Goal: Task Accomplishment & Management: Use online tool/utility

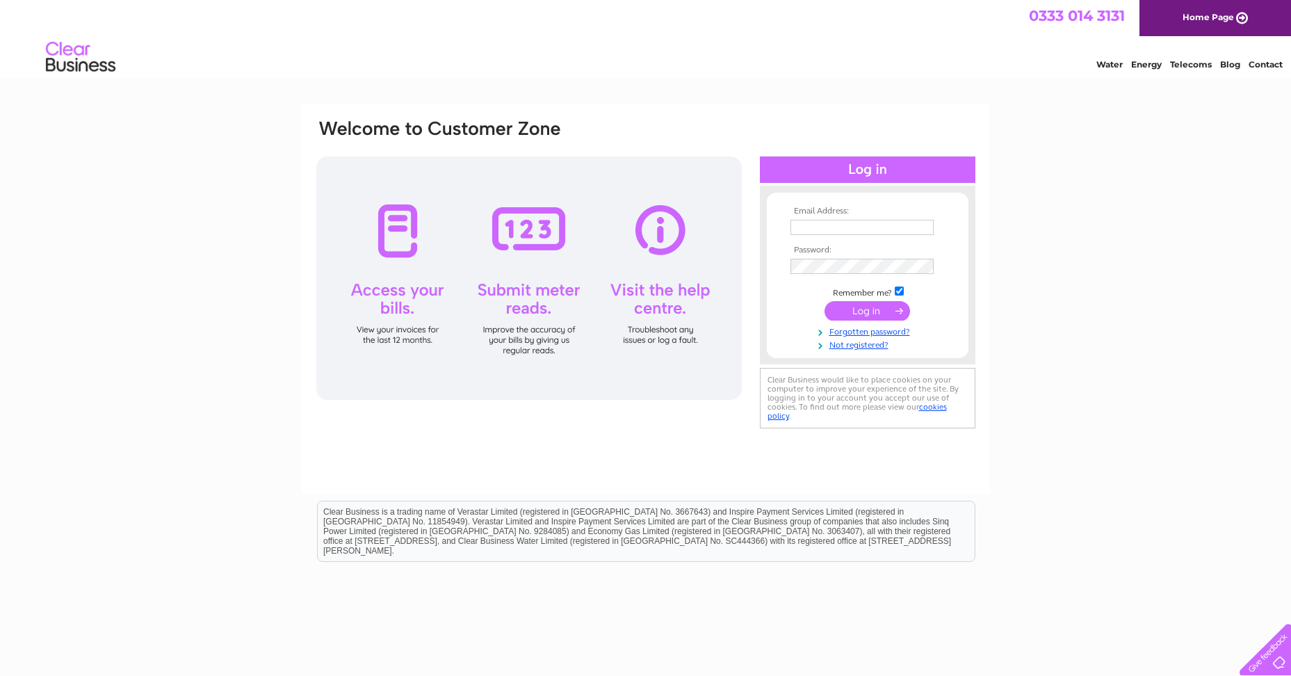
type input "mail@emmanuelbaptist.co.uk"
click at [885, 315] on input "submit" at bounding box center [866, 310] width 85 height 19
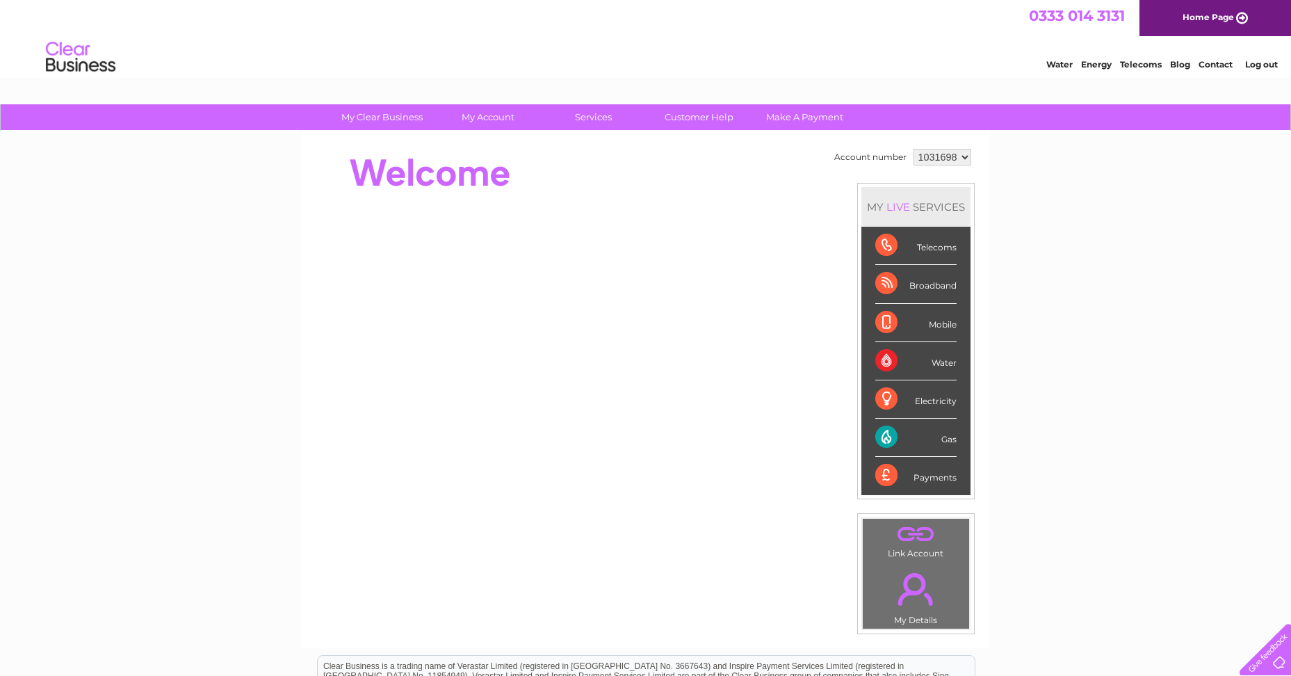
click at [958, 158] on select "1031698" at bounding box center [942, 157] width 58 height 17
click at [958, 157] on select "1031698" at bounding box center [942, 157] width 58 height 17
click at [890, 407] on div "Electricity" at bounding box center [915, 399] width 81 height 38
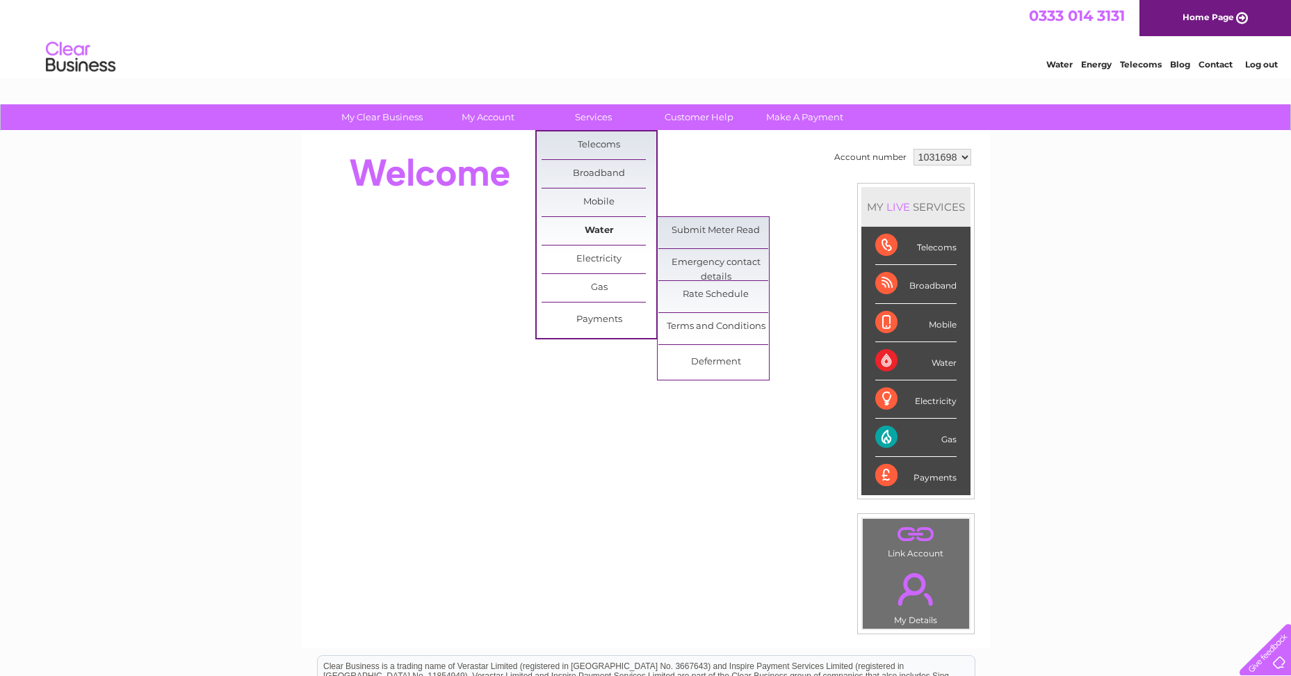
click at [604, 227] on link "Water" at bounding box center [598, 231] width 115 height 28
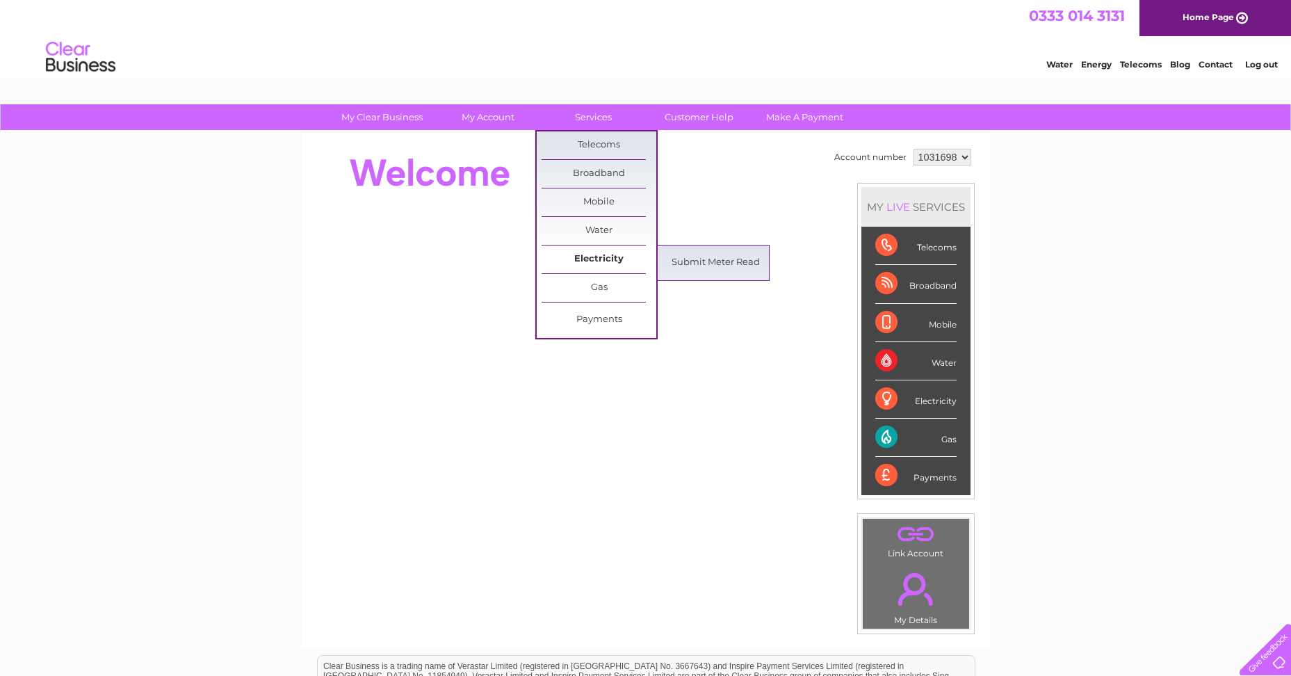
click at [607, 258] on link "Electricity" at bounding box center [598, 259] width 115 height 28
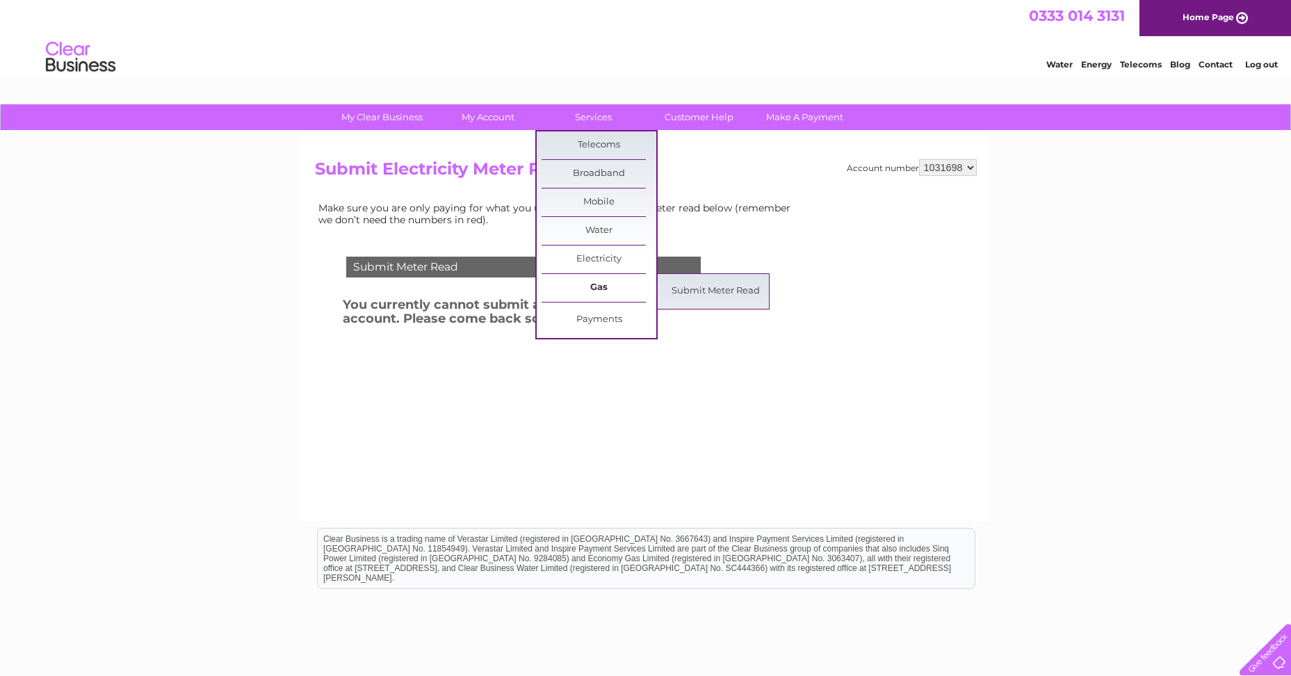
click at [584, 283] on link "Gas" at bounding box center [598, 288] width 115 height 28
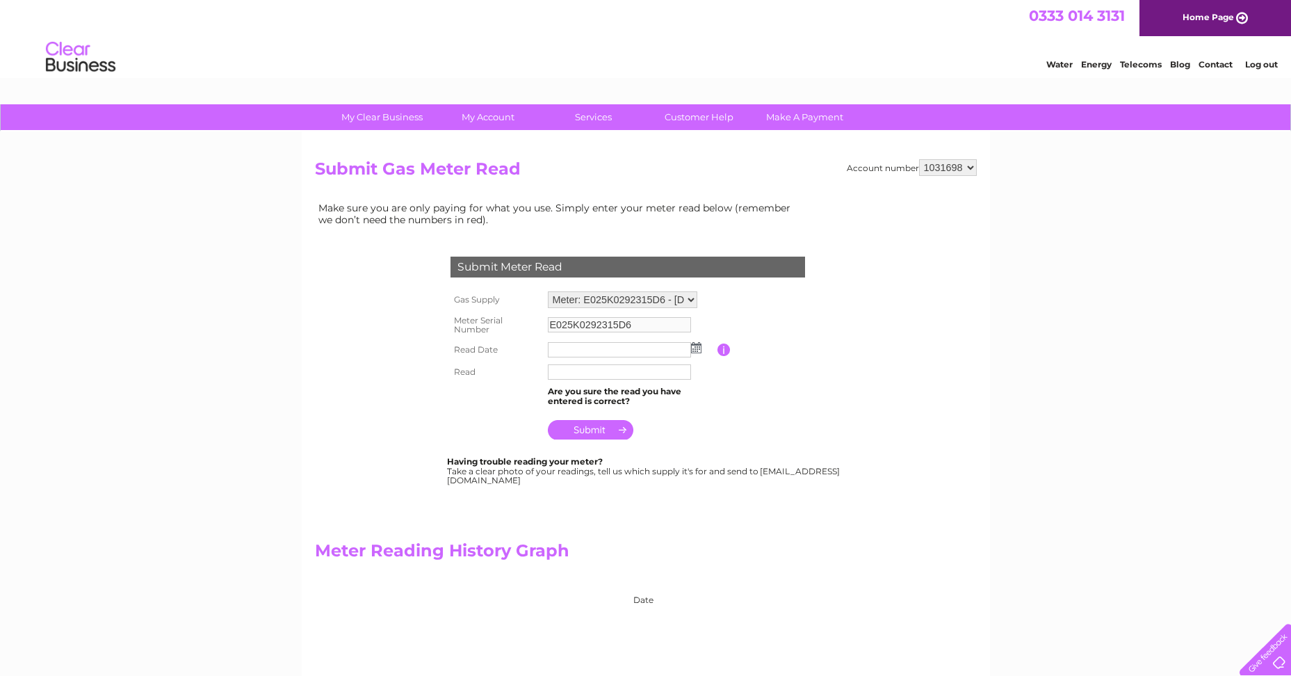
click at [688, 298] on select "Meter: E025K0292315D6 - Emmanuel Baptist Church, Western Terrace, Falmouth, TR1…" at bounding box center [622, 299] width 149 height 17
click at [679, 202] on td "Make sure you are only paying for what you use. Simply enter your meter read be…" at bounding box center [558, 213] width 486 height 29
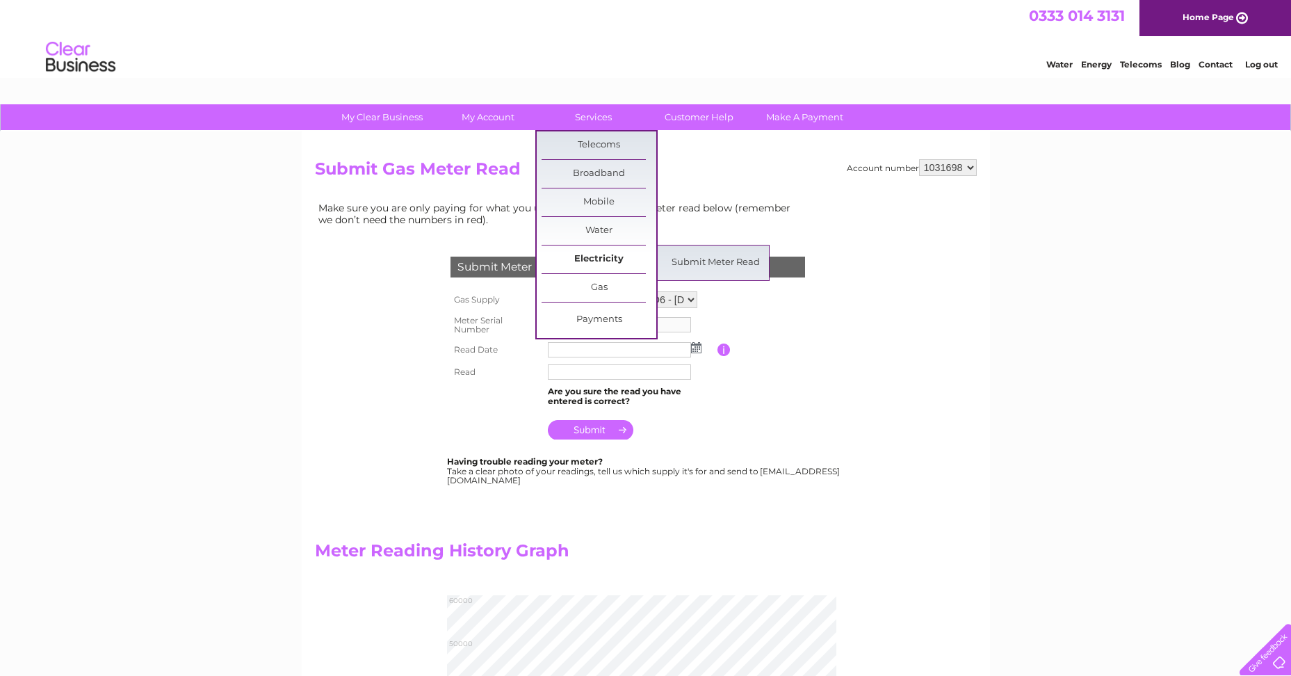
click at [589, 260] on link "Electricity" at bounding box center [598, 259] width 115 height 28
